Goal: Information Seeking & Learning: Understand process/instructions

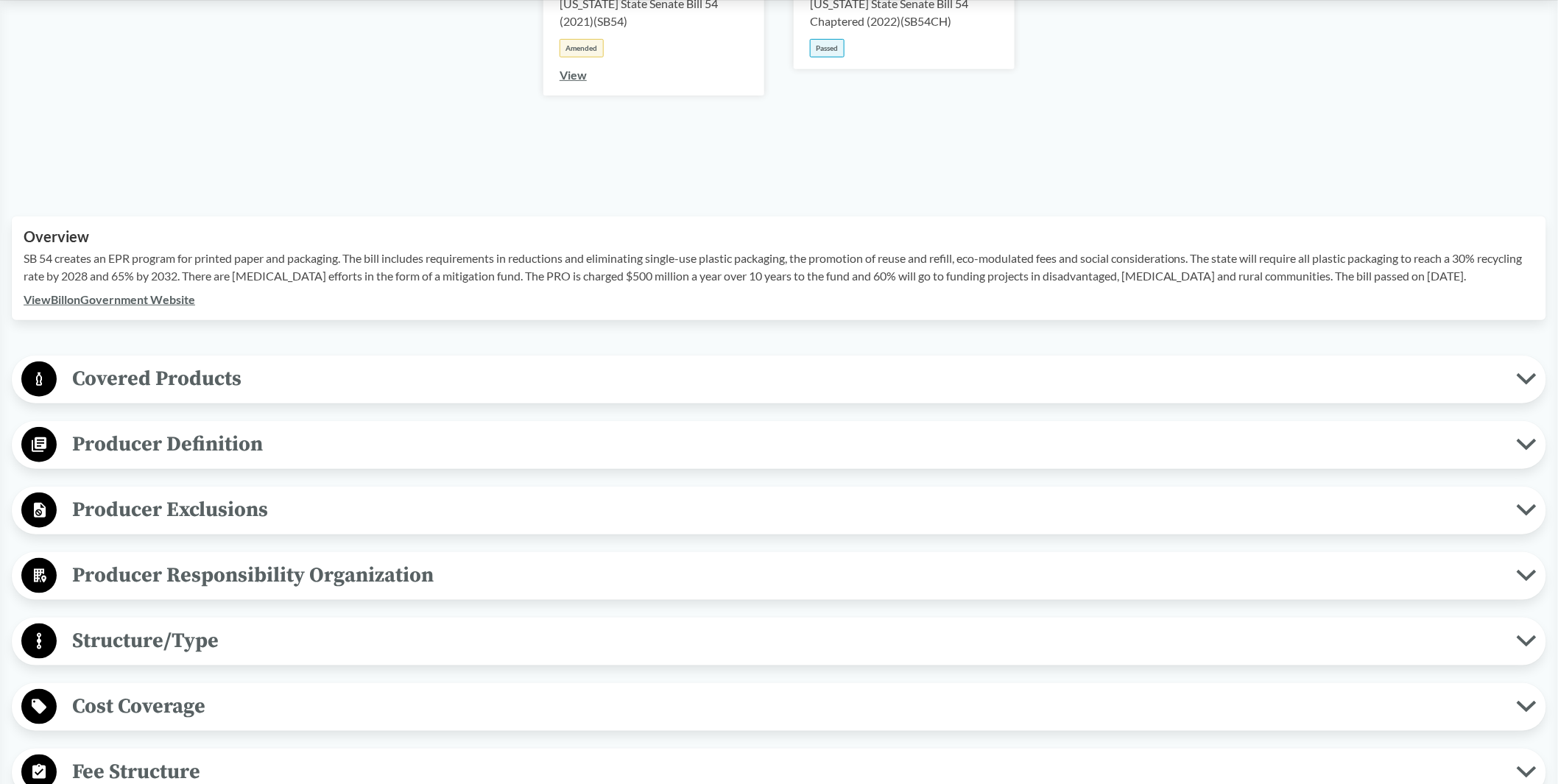
scroll to position [327, 0]
click at [156, 449] on span "Producer Definition" at bounding box center [786, 443] width 1461 height 33
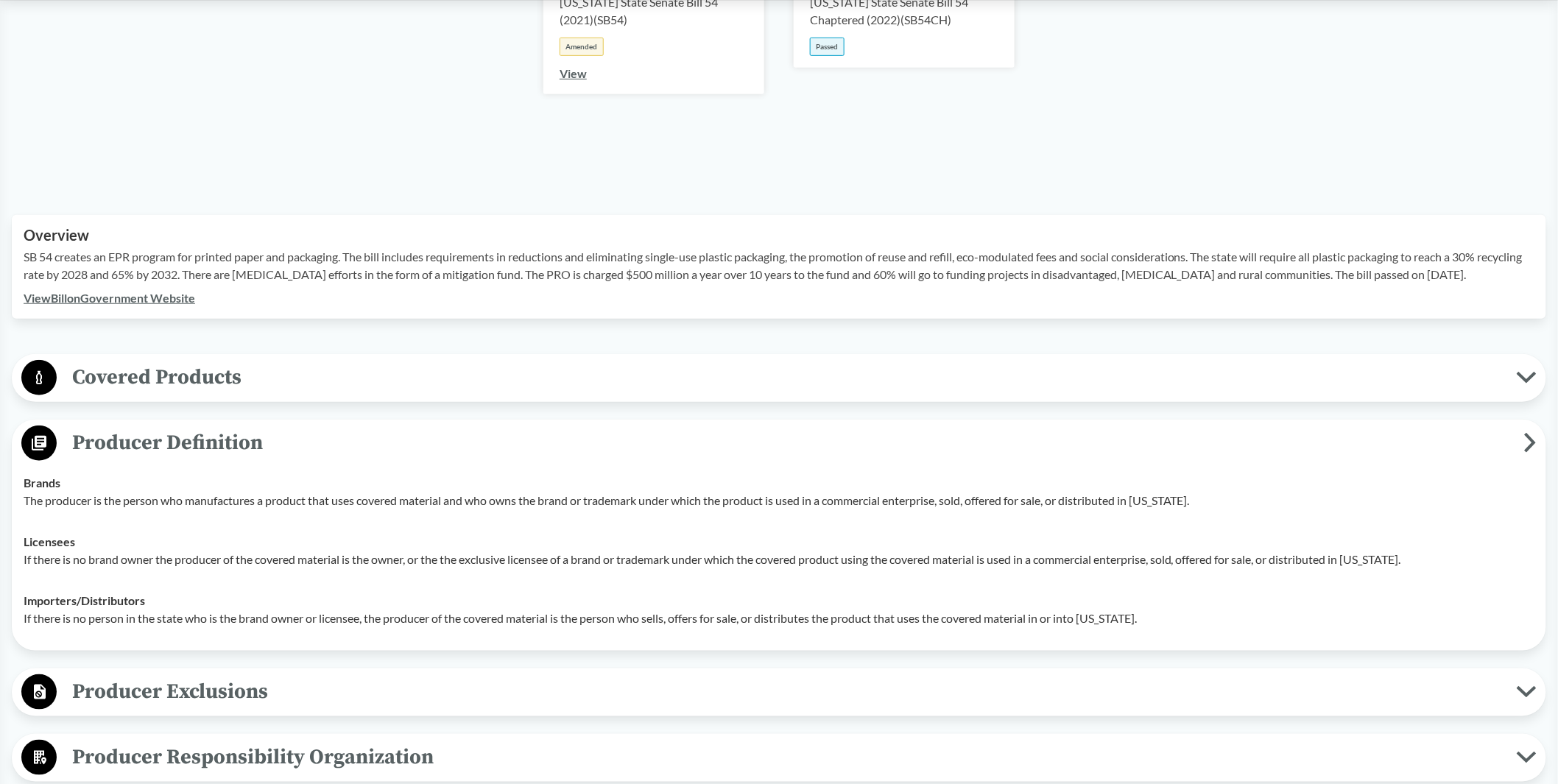
click at [215, 377] on span "Covered Products" at bounding box center [786, 377] width 1461 height 33
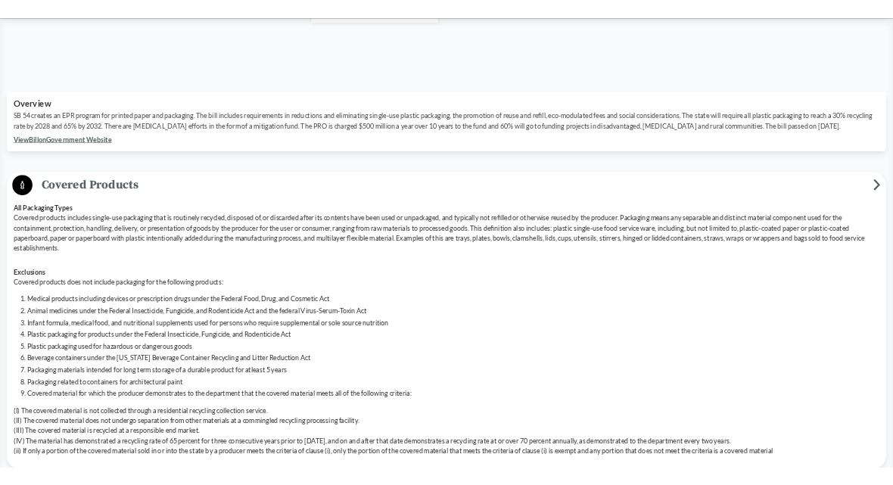
scroll to position [504, 0]
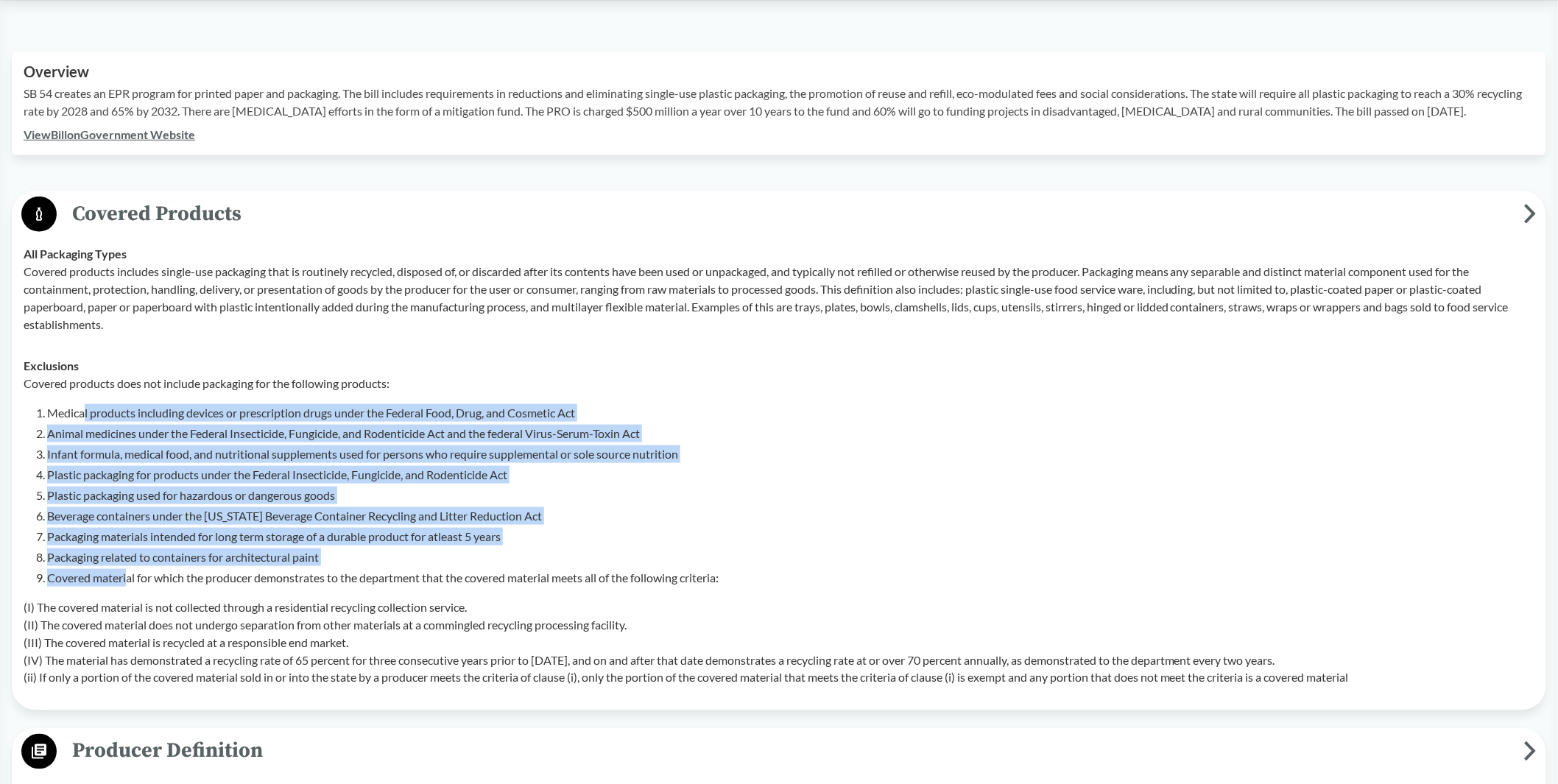
drag, startPoint x: 86, startPoint y: 404, endPoint x: 129, endPoint y: 577, distance: 178.3
click at [129, 577] on ol "Medical products including devices or prescription drugs under the Federal Food…" at bounding box center [790, 495] width 1488 height 183
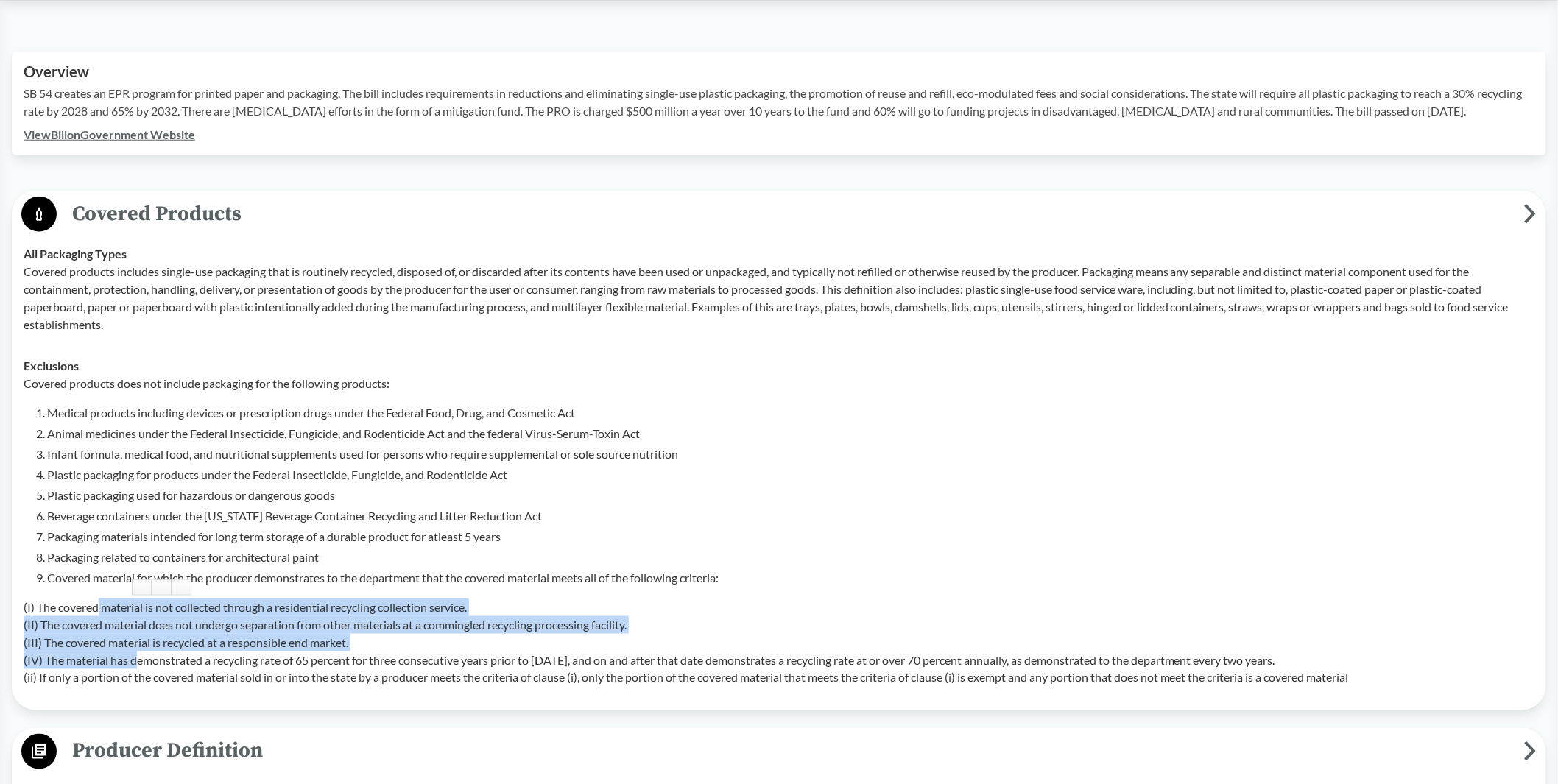
drag, startPoint x: 98, startPoint y: 613, endPoint x: 140, endPoint y: 660, distance: 63.0
click at [140, 660] on p "(I) The covered material is not collected through a residential recycling colle…" at bounding box center [779, 642] width 1511 height 89
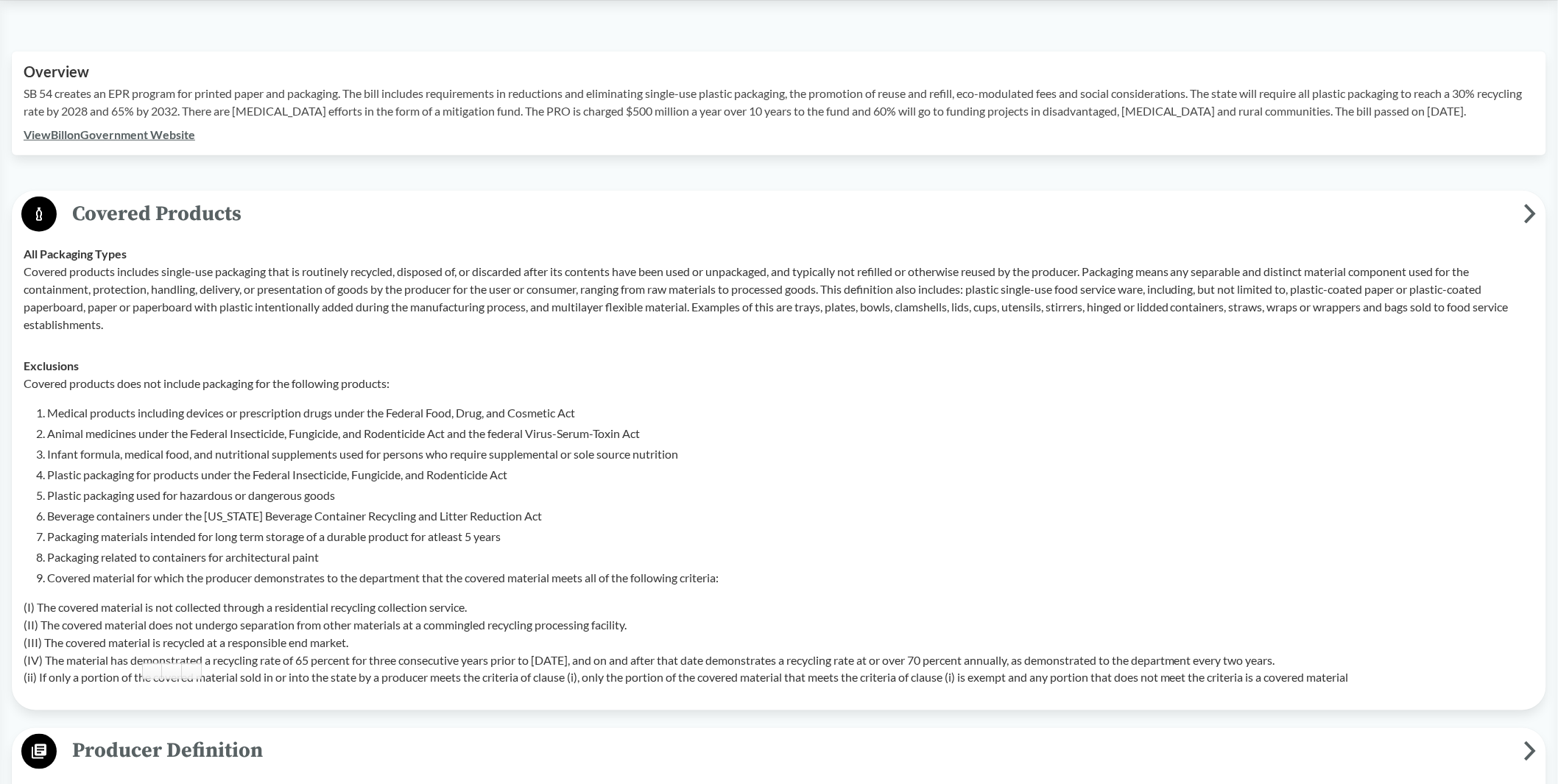
click at [455, 659] on p "(I) The covered material is not collected through a residential recycling colle…" at bounding box center [779, 642] width 1511 height 89
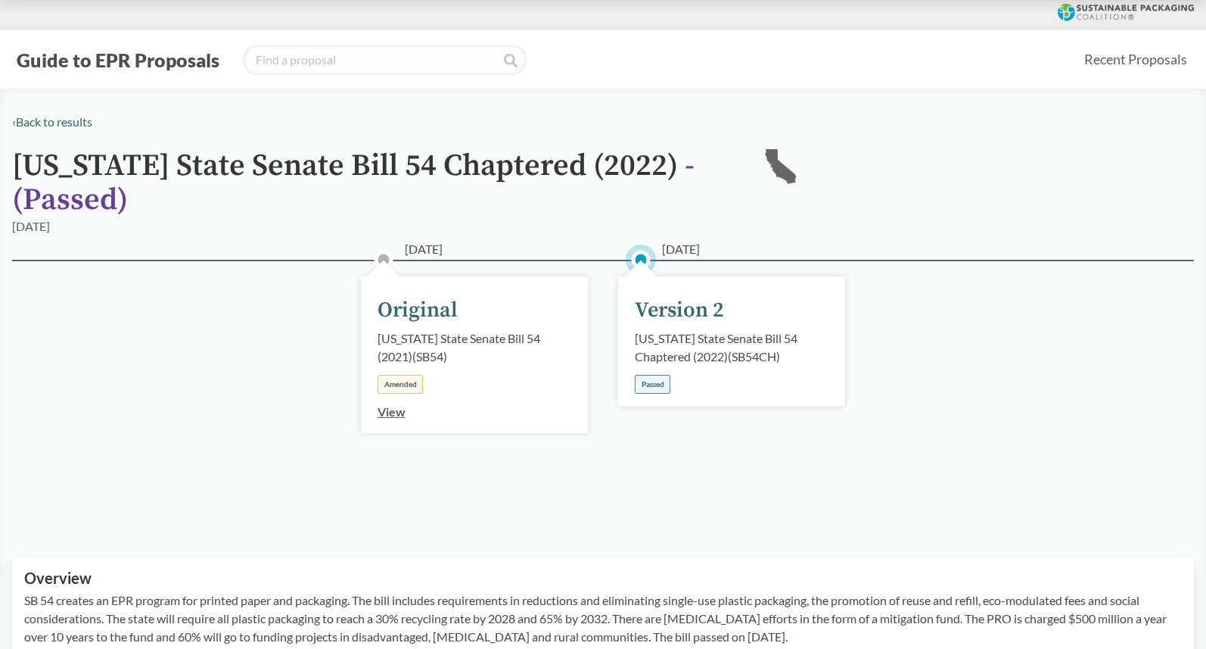
scroll to position [504, 0]
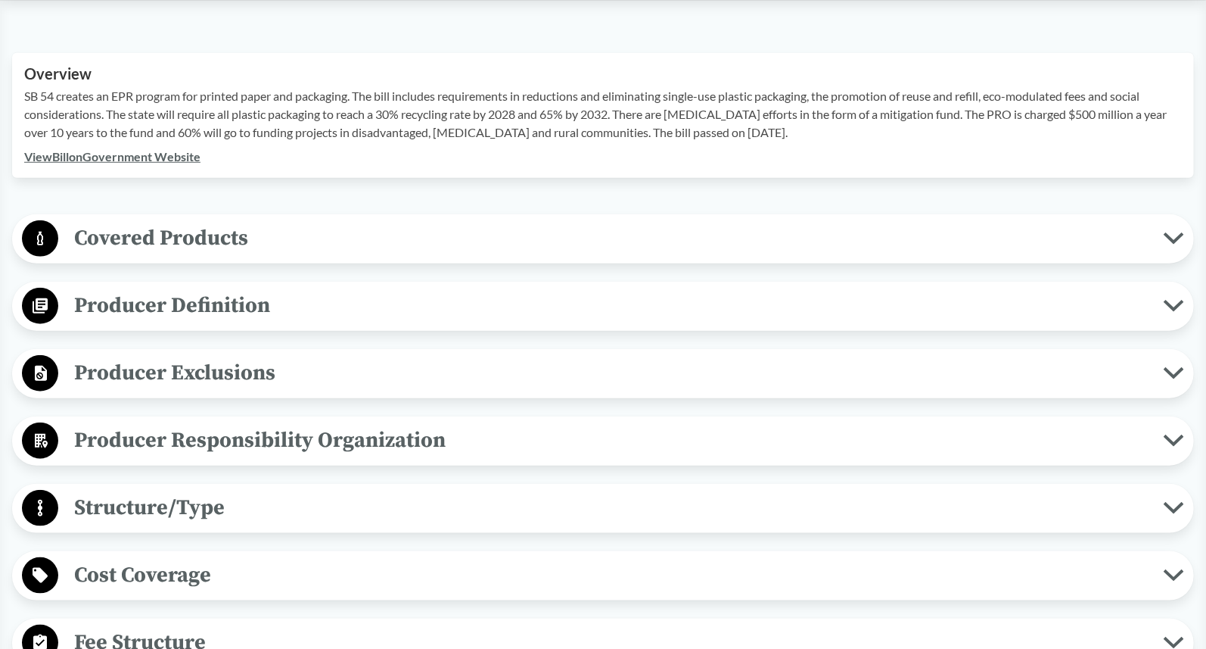
click at [160, 308] on span "Producer Definition" at bounding box center [611, 305] width 1106 height 34
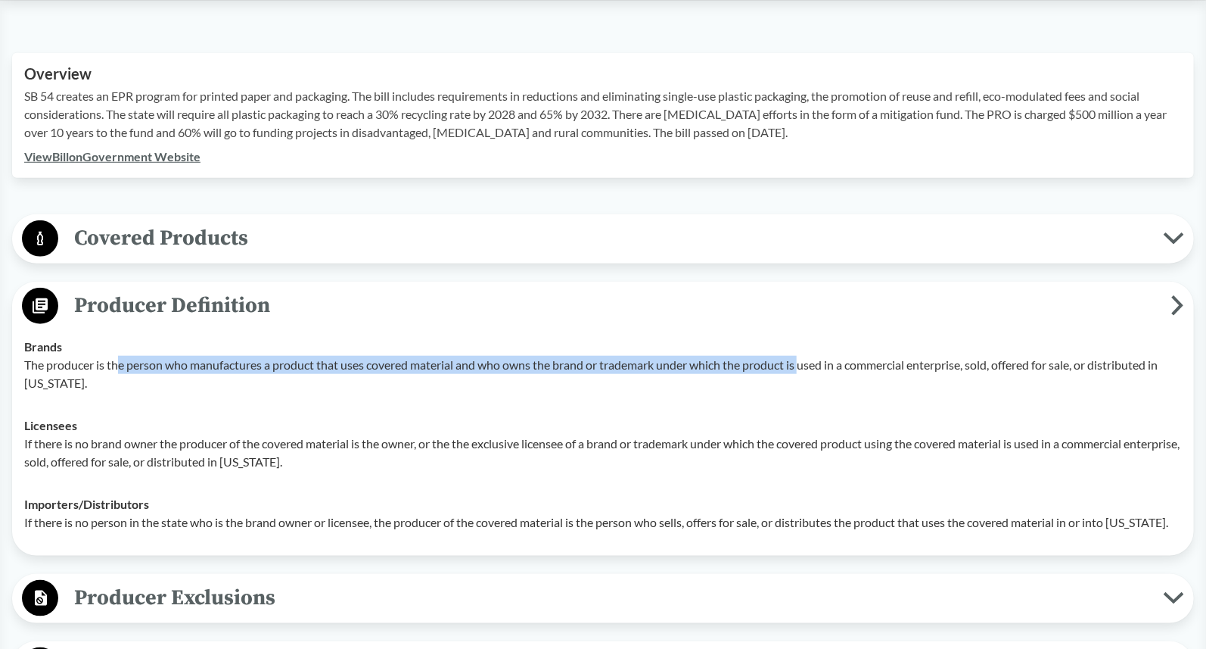
drag, startPoint x: 132, startPoint y: 366, endPoint x: 807, endPoint y: 362, distance: 674.3
click at [807, 362] on p "The producer is the person who manufactures a product that uses covered materia…" at bounding box center [603, 374] width 1158 height 36
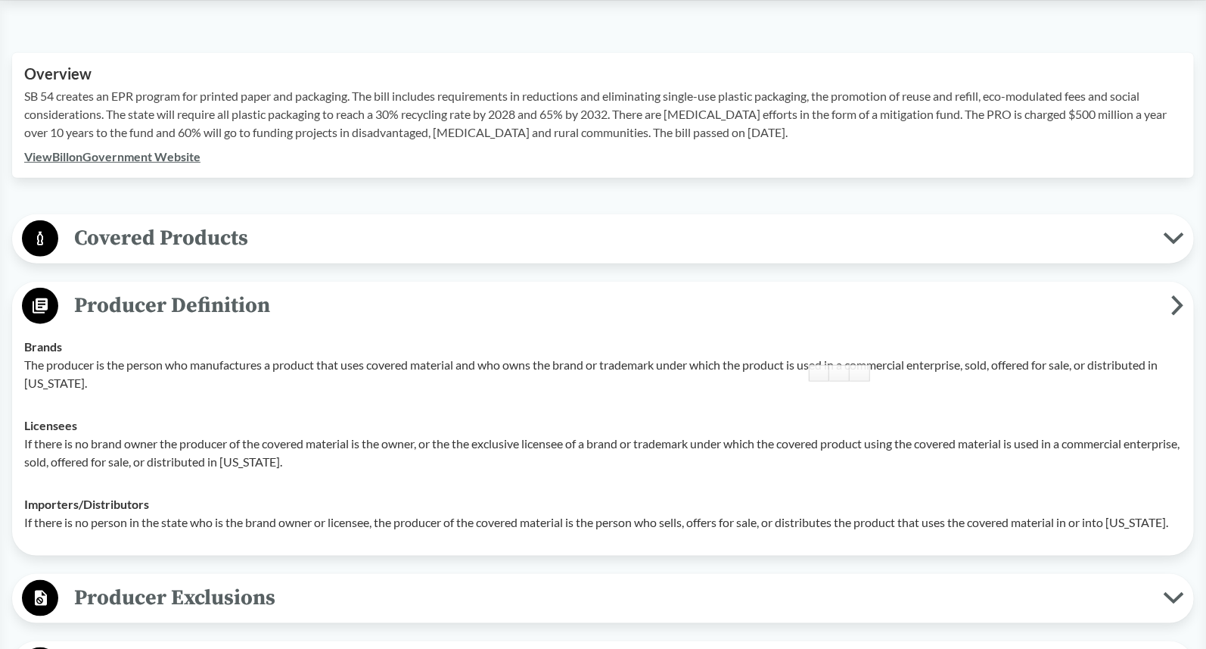
click at [880, 362] on p "The producer is the person who manufactures a product that uses covered materia…" at bounding box center [603, 374] width 1158 height 36
